Goal: Information Seeking & Learning: Learn about a topic

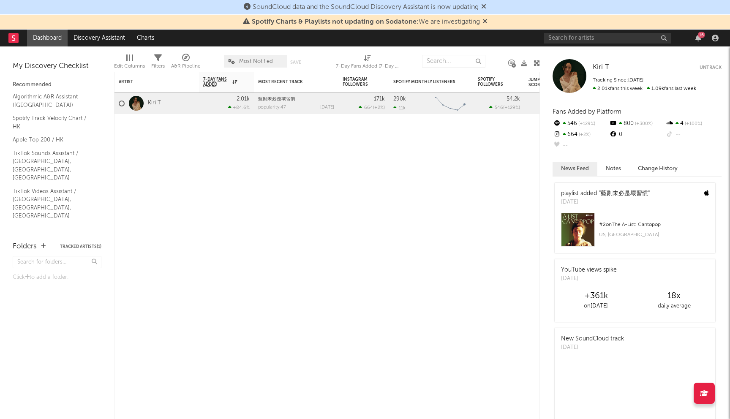
click at [151, 102] on link "Kiri T" at bounding box center [154, 103] width 13 height 7
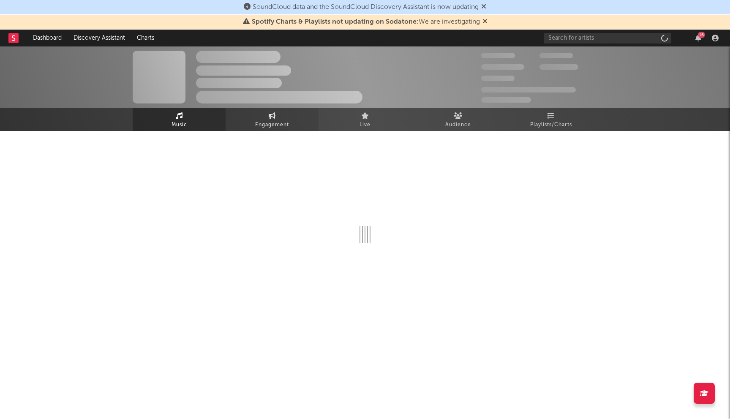
click at [268, 123] on span "Engagement" at bounding box center [272, 125] width 34 height 10
select select "1w"
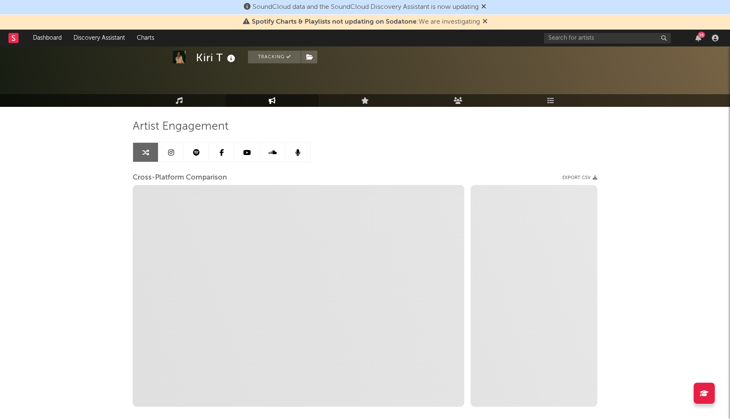
scroll to position [30, 0]
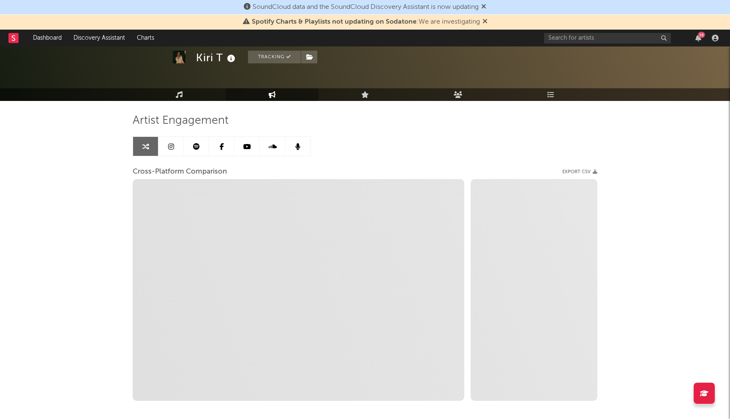
click at [184, 102] on div "Artist Engagement Cross-Platform Comparison Export CSV Zoom 1w 1m 3m 6m YTD 1y …" at bounding box center [365, 268] width 465 height 334
click at [184, 100] on link "Music" at bounding box center [179, 94] width 93 height 13
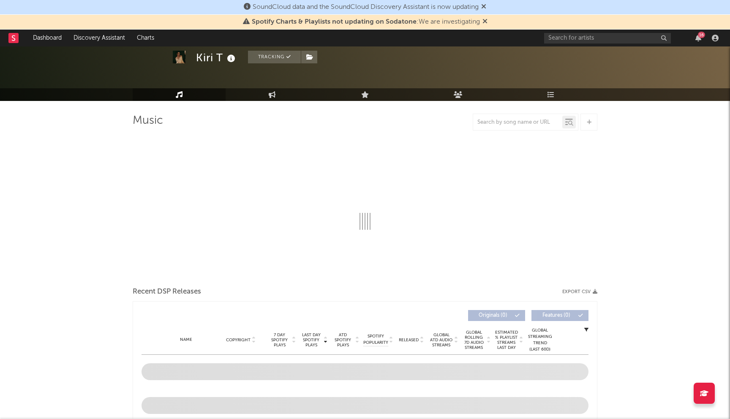
select select "6m"
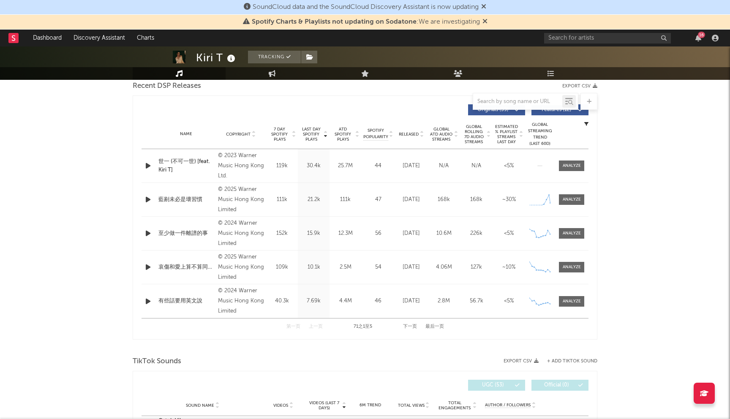
scroll to position [300, 0]
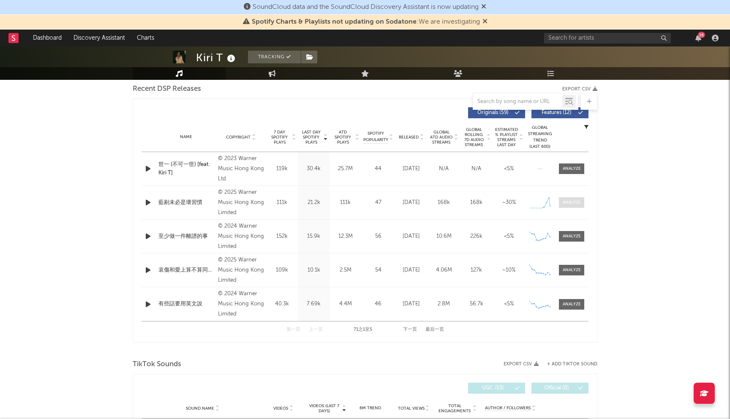
click at [576, 203] on div at bounding box center [572, 203] width 18 height 6
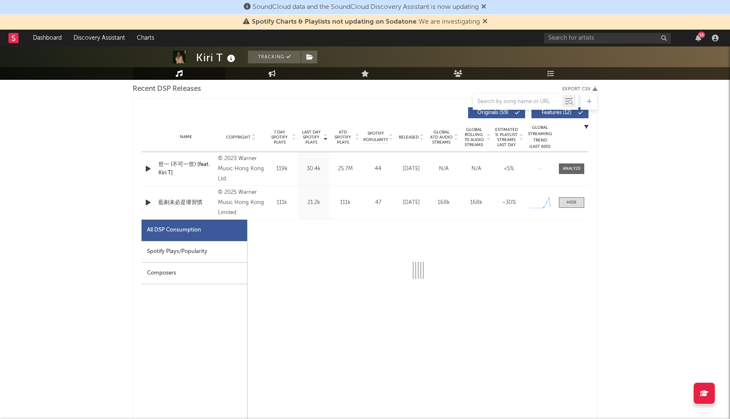
select select "1w"
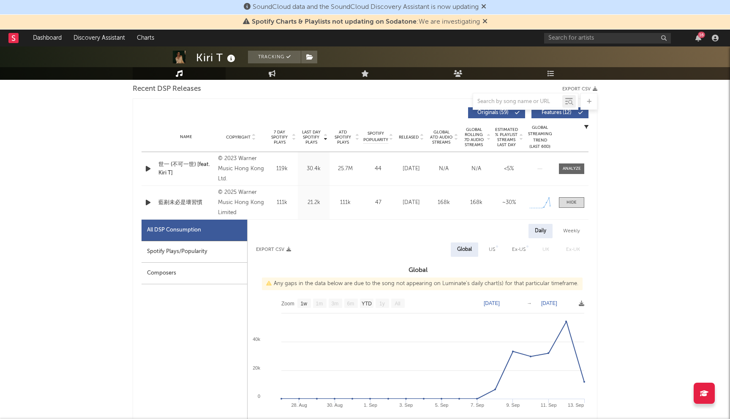
click at [224, 252] on div "Spotify Plays/Popularity" at bounding box center [195, 252] width 106 height 22
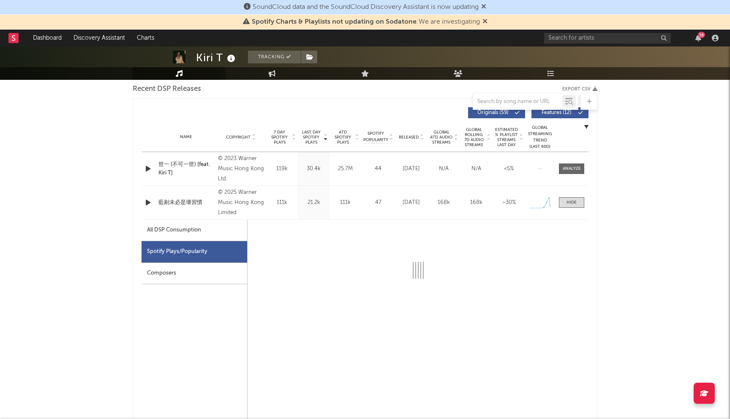
select select "1w"
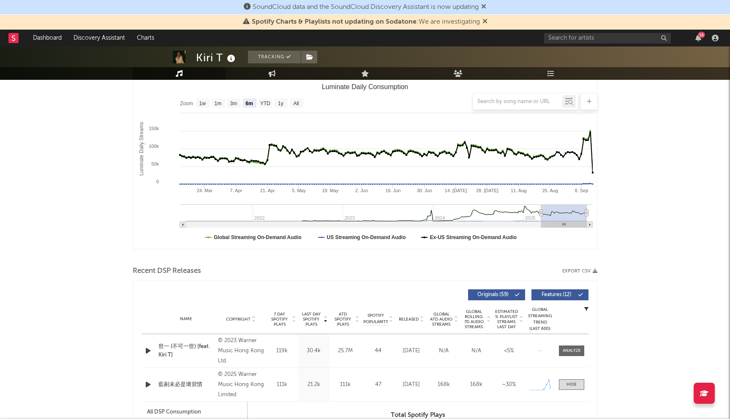
scroll to position [0, 0]
